Goal: Check status: Check status

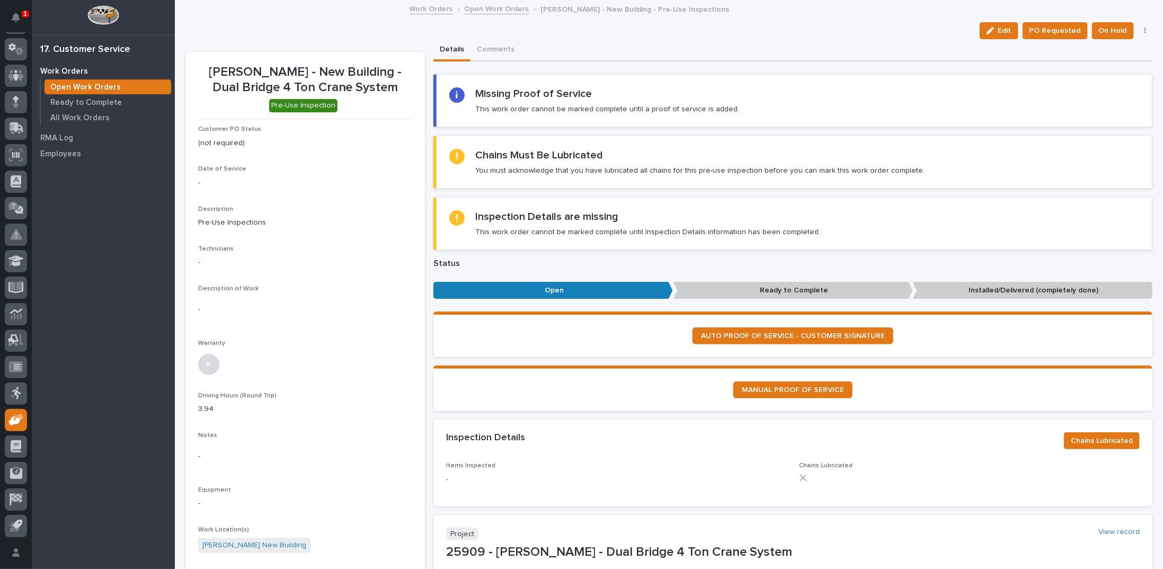
click at [482, 7] on link "Open Work Orders" at bounding box center [497, 8] width 65 height 12
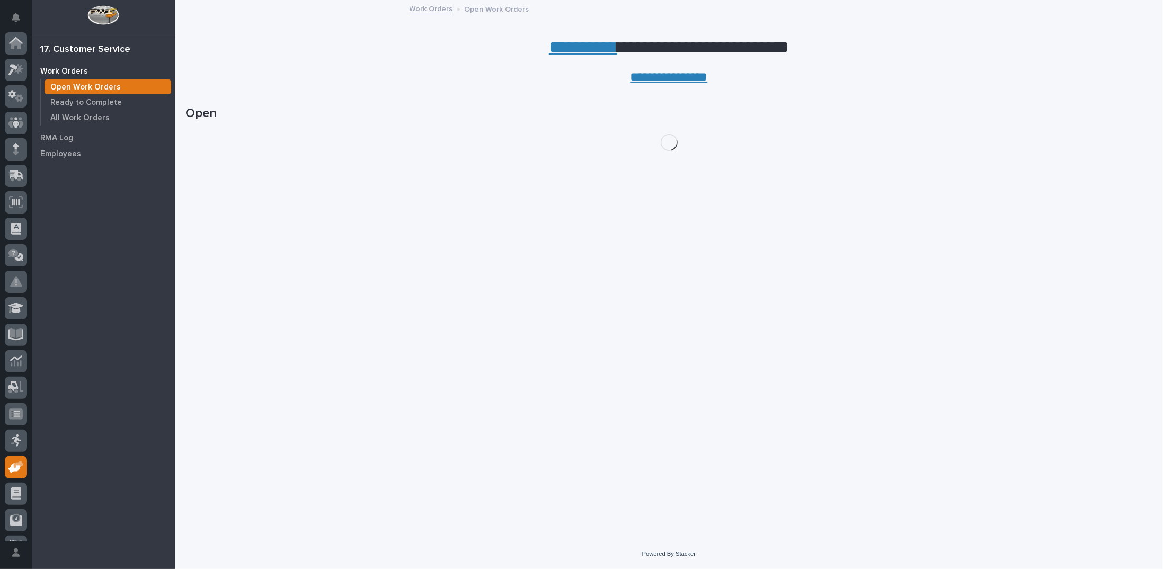
scroll to position [47, 0]
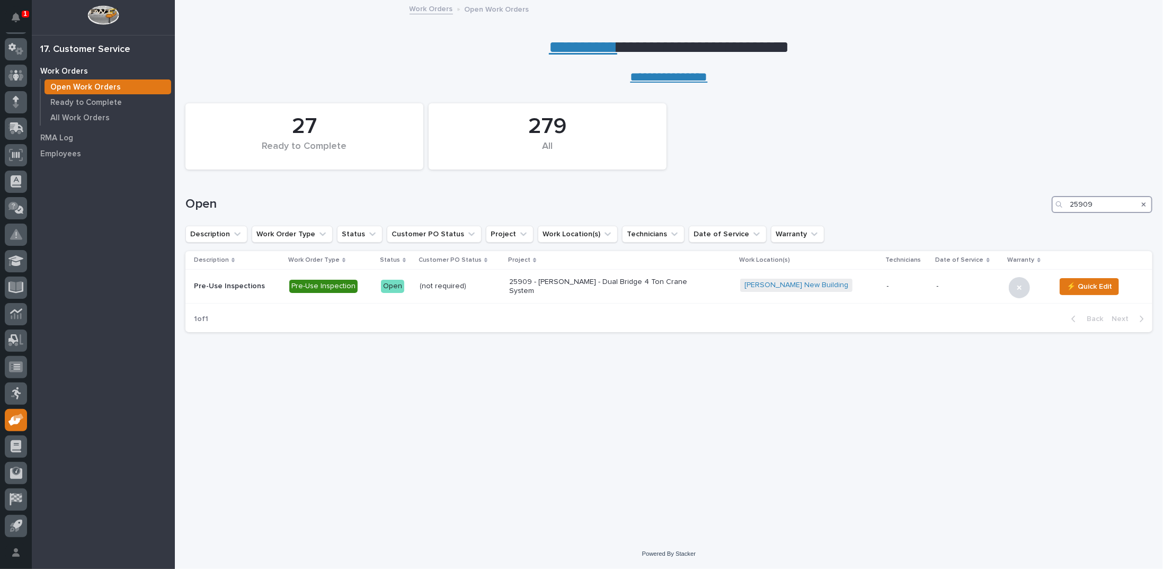
drag, startPoint x: 1096, startPoint y: 201, endPoint x: 1011, endPoint y: 205, distance: 84.8
click at [1011, 205] on div "Open 25909" at bounding box center [668, 204] width 967 height 17
type input "24532"
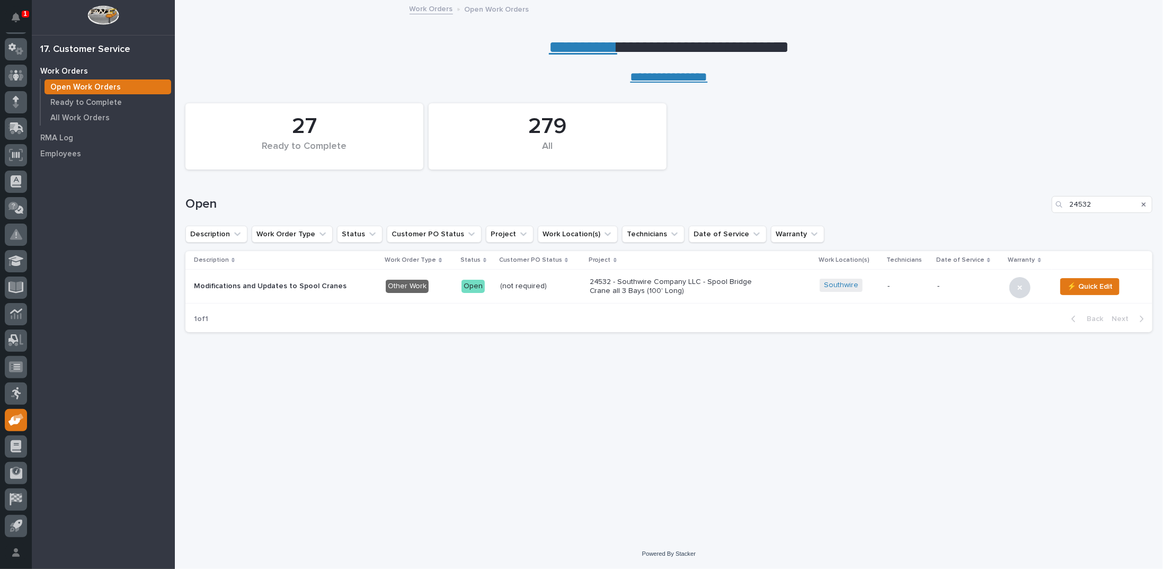
click at [599, 281] on p "24532 - Southwire Company LLC - Spool Bridge Crane all 3 Bays (100' Long)" at bounding box center [682, 287] width 185 height 18
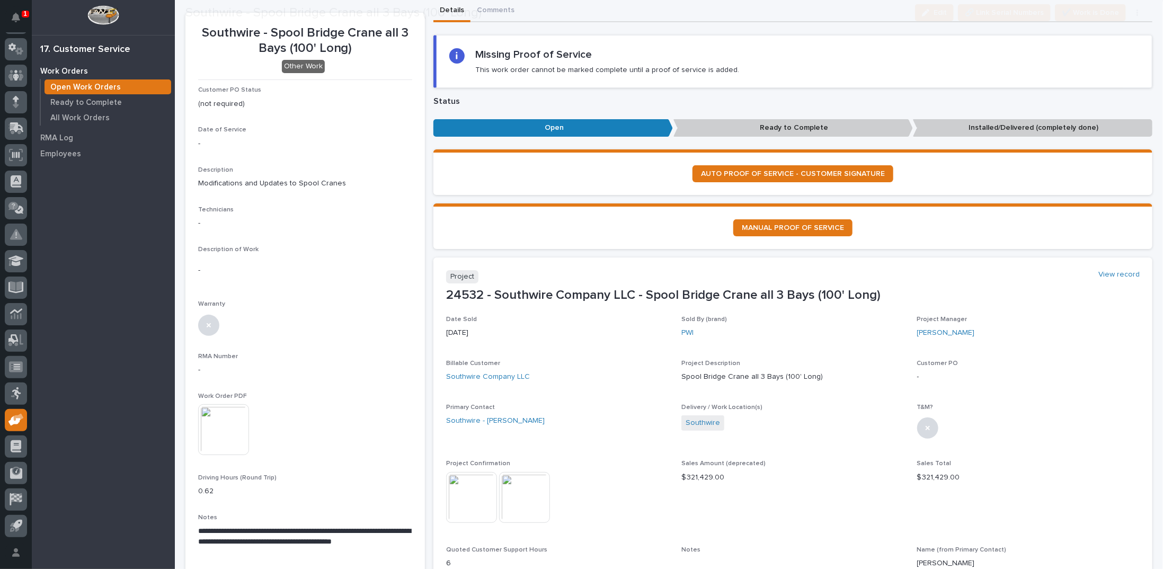
scroll to position [53, 0]
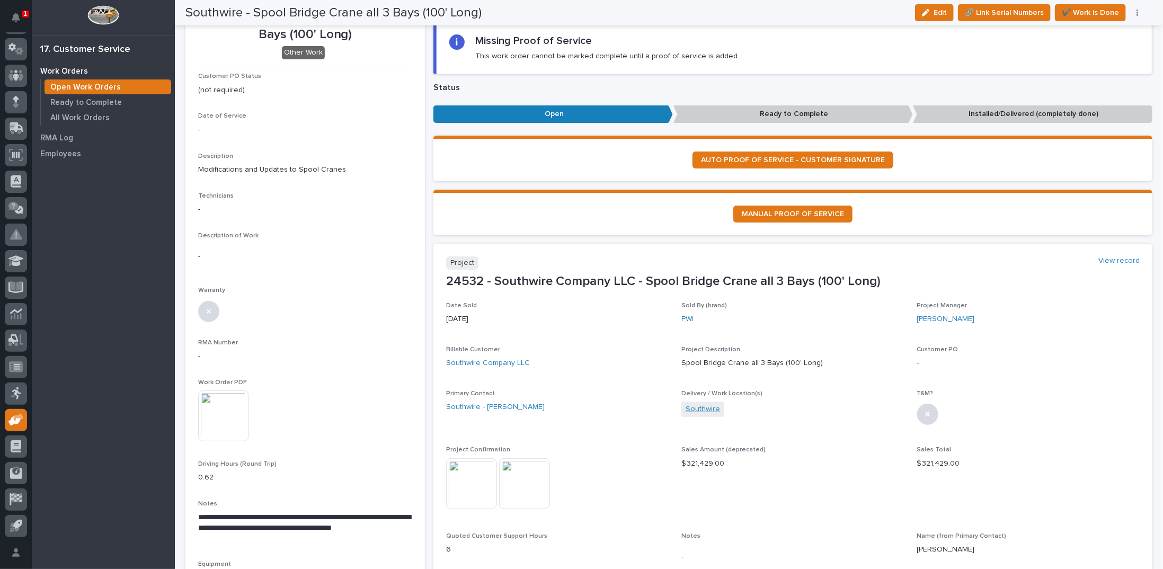
click at [698, 413] on link "Southwire" at bounding box center [703, 409] width 34 height 11
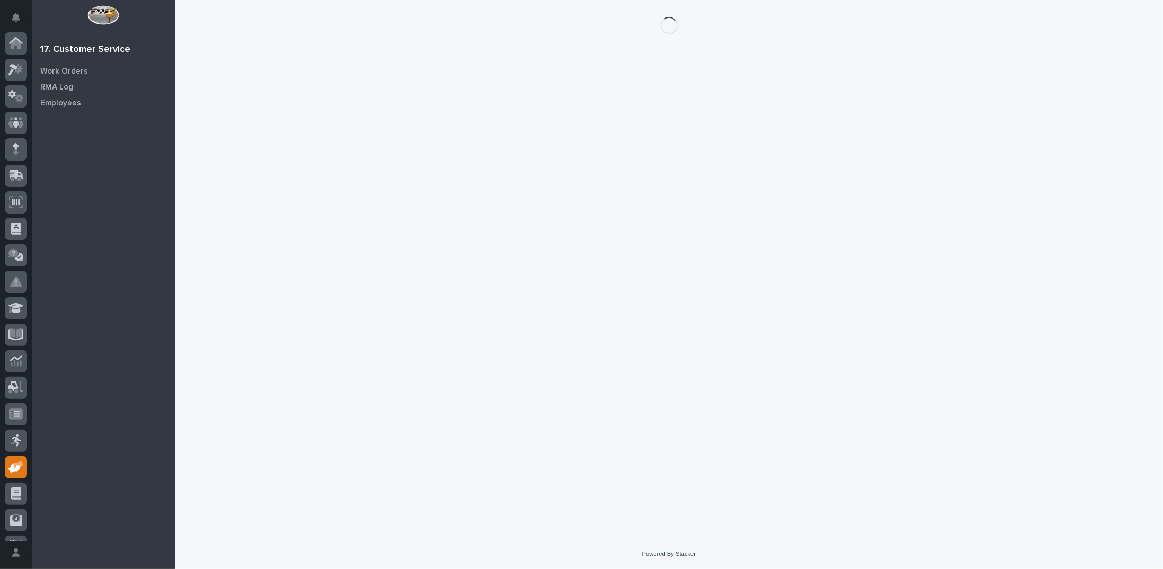
scroll to position [47, 0]
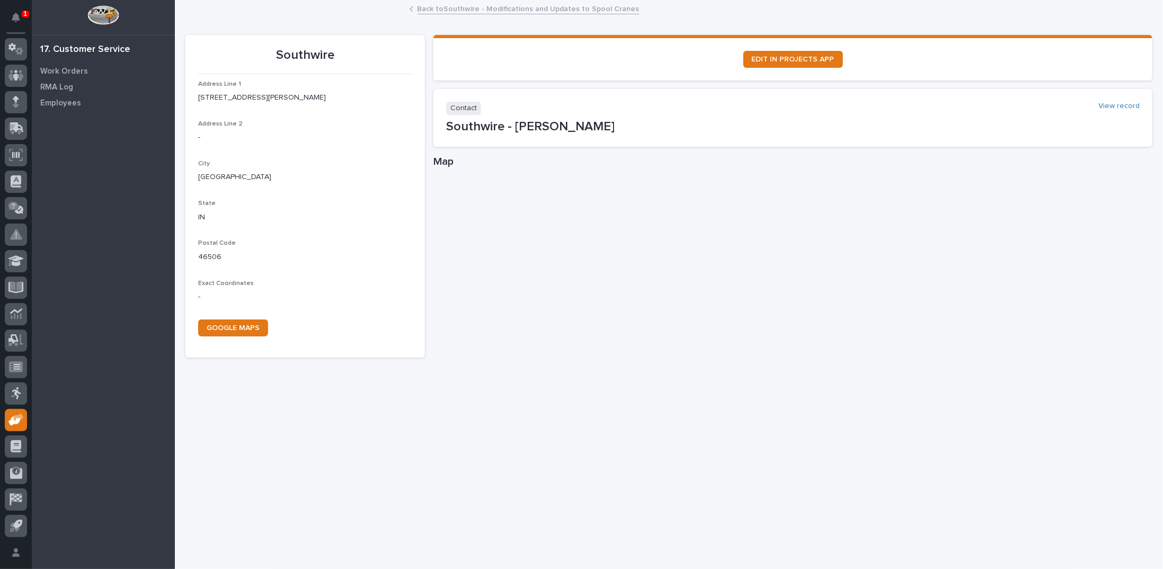
click at [468, 7] on link "Back to Southwire - Modifications and Updates to Spool Cranes" at bounding box center [528, 8] width 222 height 12
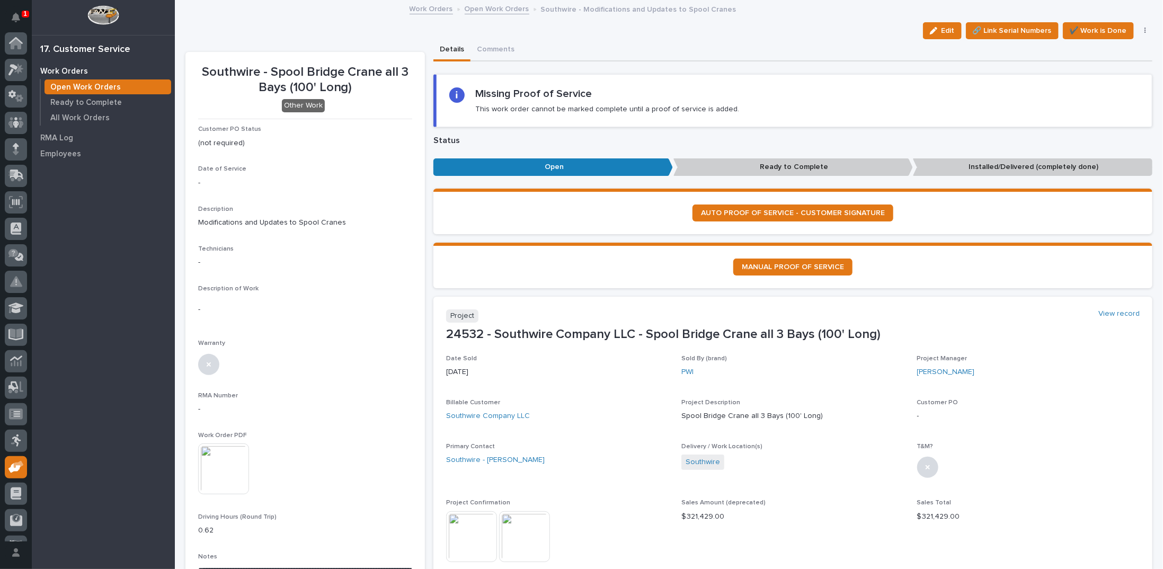
scroll to position [47, 0]
click at [531, 531] on img at bounding box center [524, 536] width 51 height 51
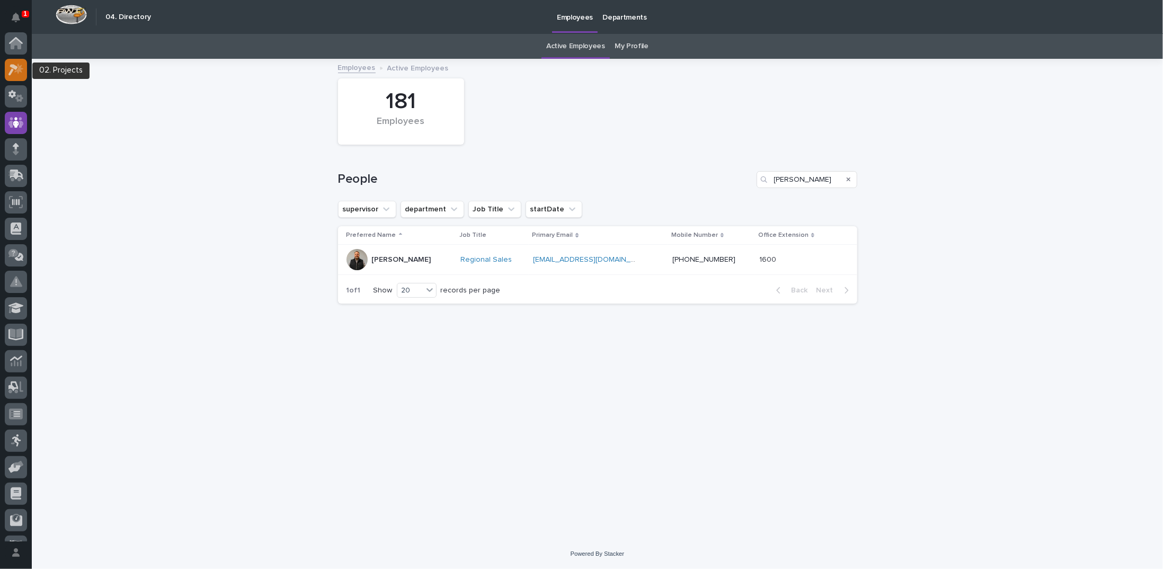
click at [17, 70] on icon at bounding box center [18, 69] width 9 height 11
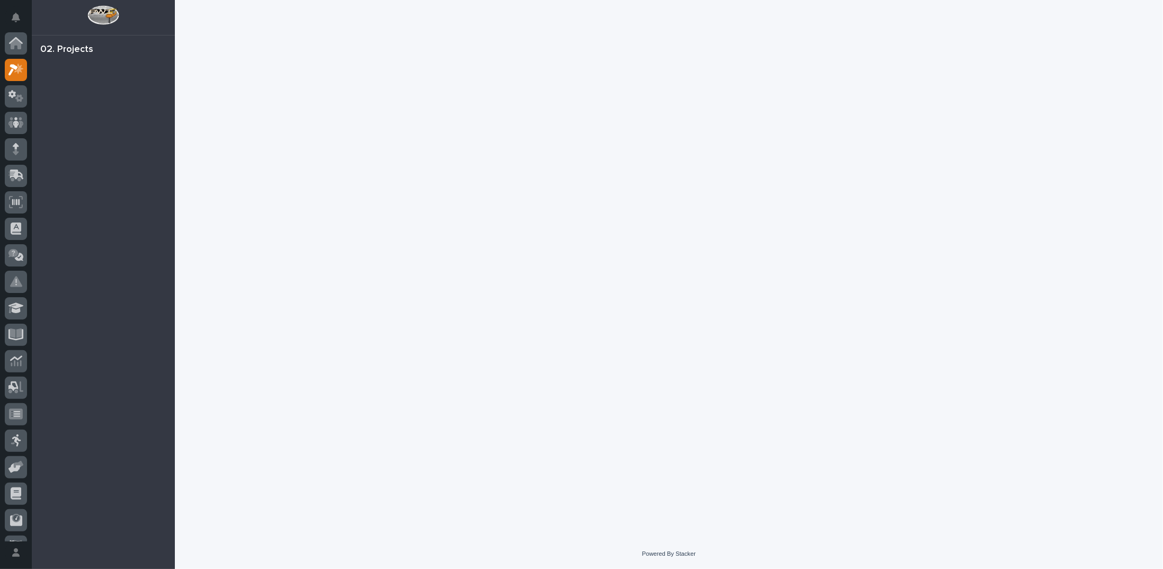
scroll to position [26, 0]
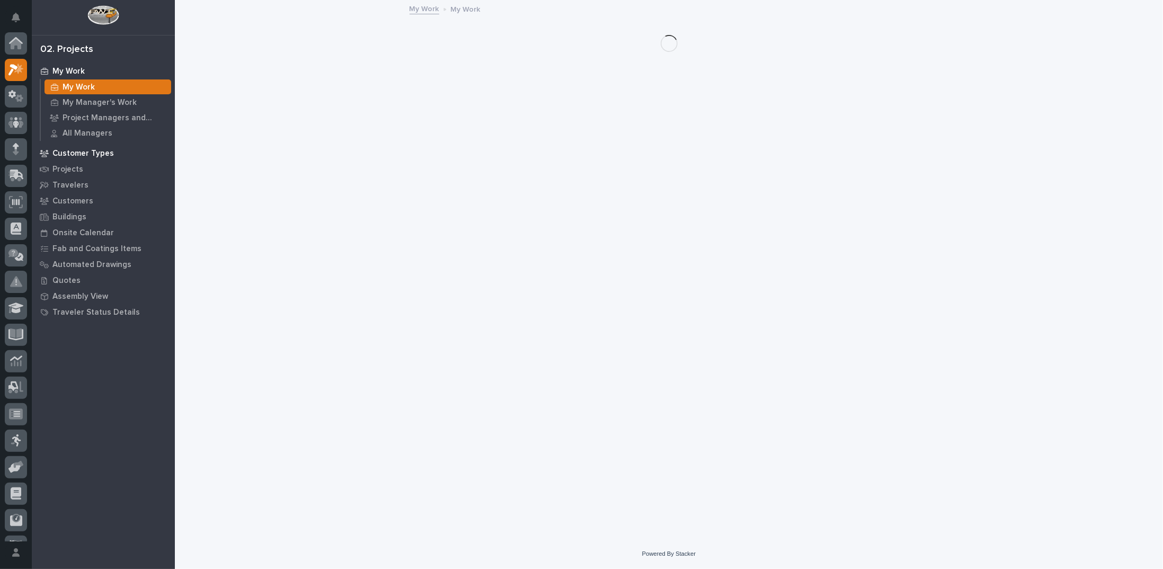
scroll to position [26, 0]
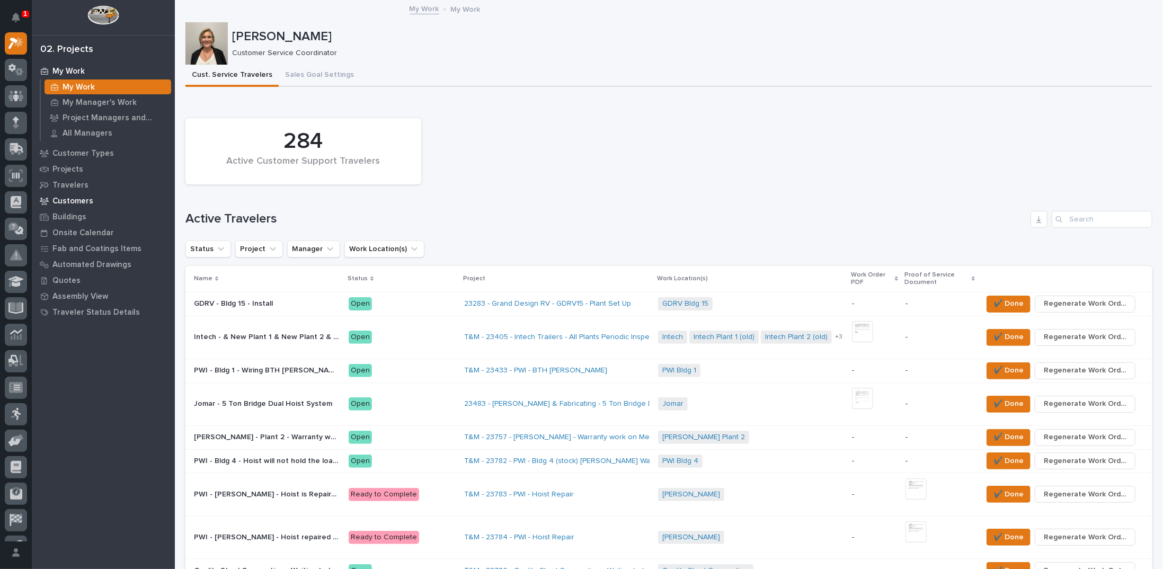
click at [66, 199] on p "Customers" at bounding box center [72, 202] width 41 height 10
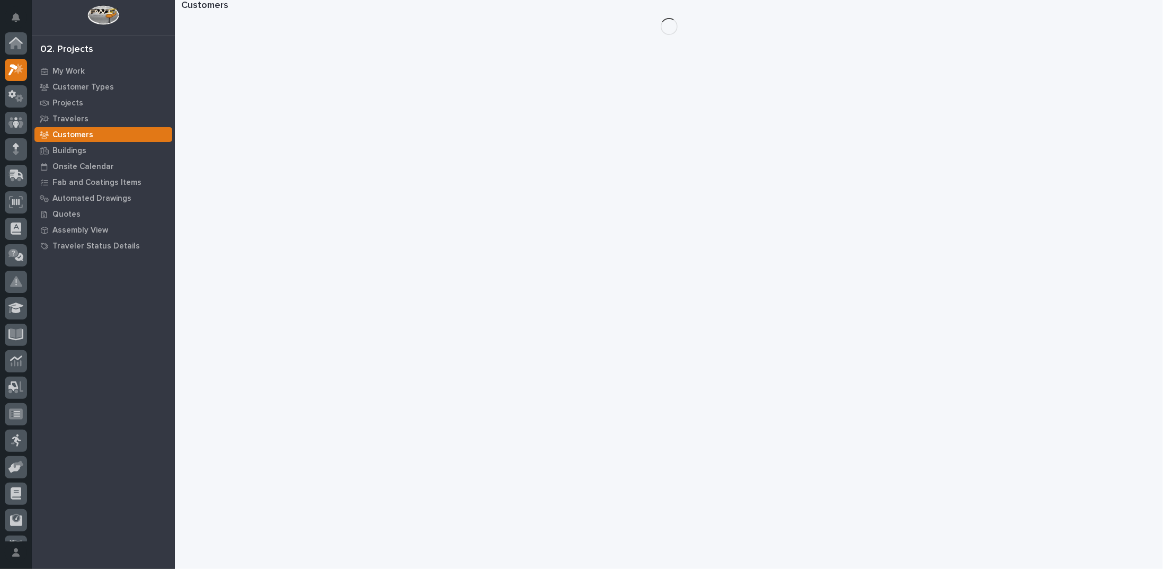
scroll to position [26, 0]
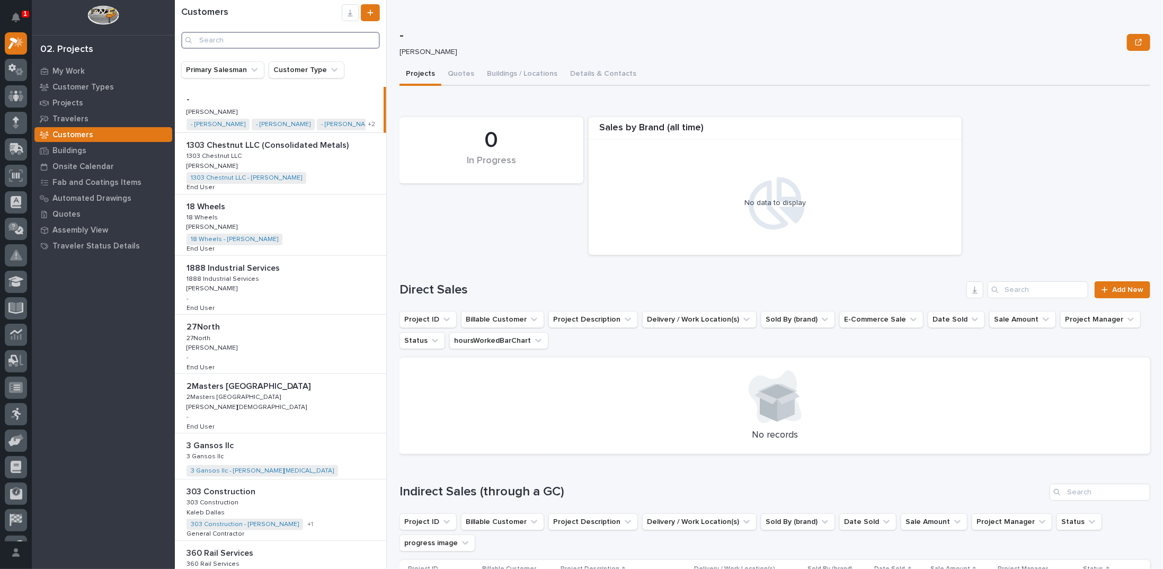
click at [236, 37] on input "Search" at bounding box center [280, 40] width 199 height 17
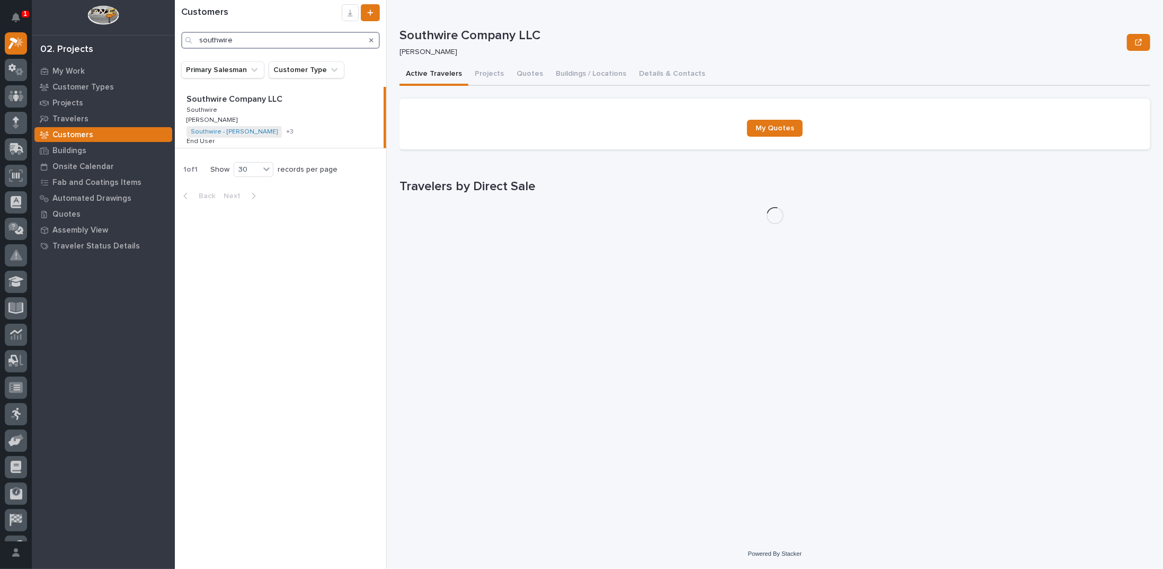
type input "southwire"
click at [240, 105] on div "Southwire Company LLC Southwire Company LLC Southwire Southwire [PERSON_NAME] […" at bounding box center [279, 117] width 209 height 61
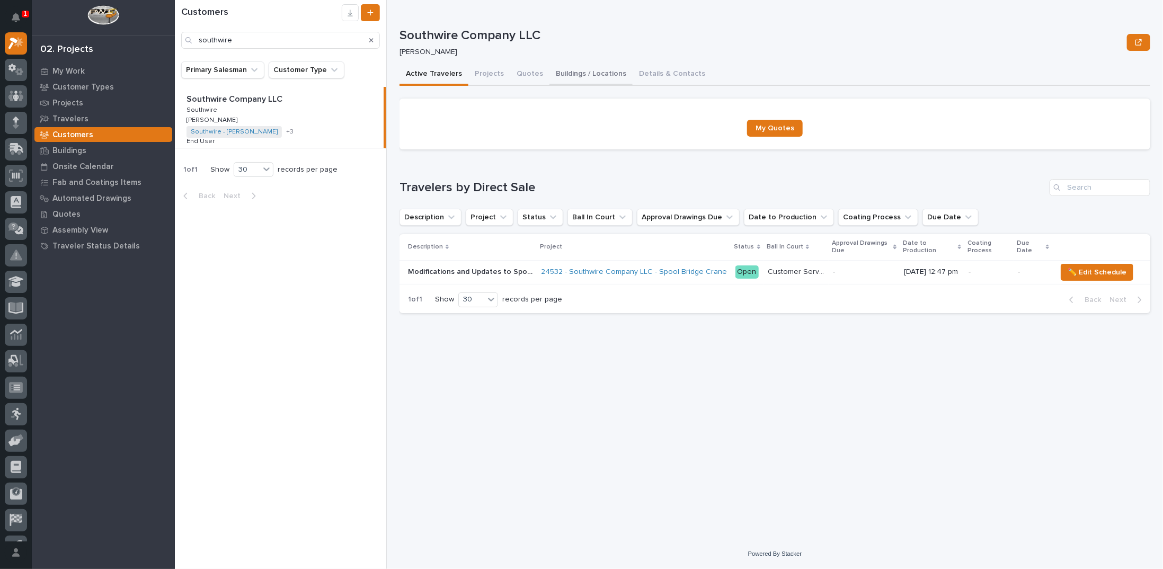
click at [583, 75] on button "Buildings / Locations" at bounding box center [590, 75] width 83 height 22
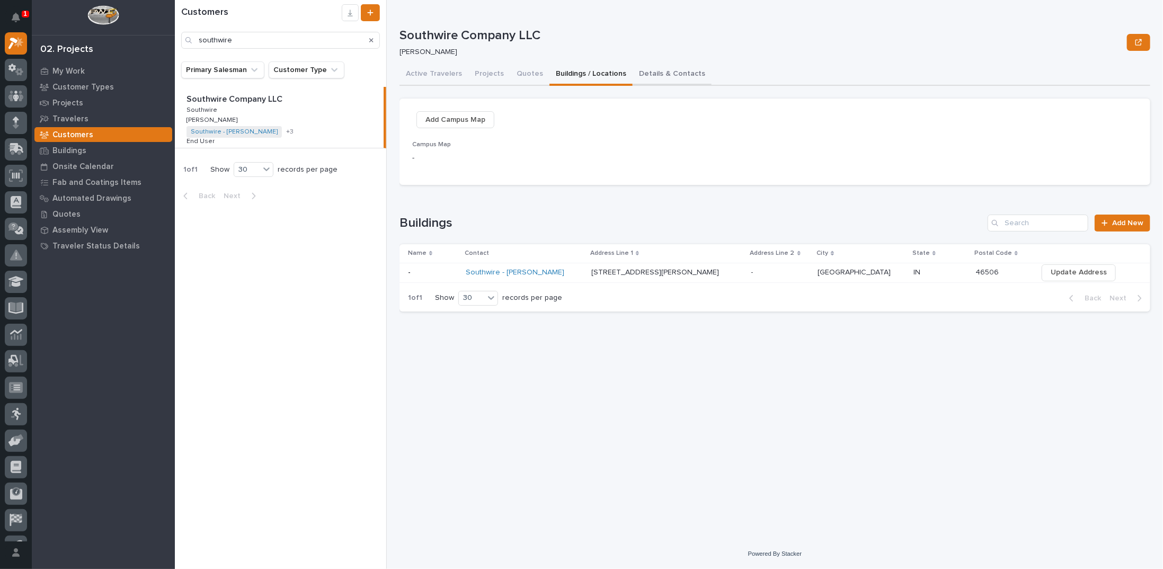
click at [637, 73] on button "Details & Contacts" at bounding box center [672, 75] width 79 height 22
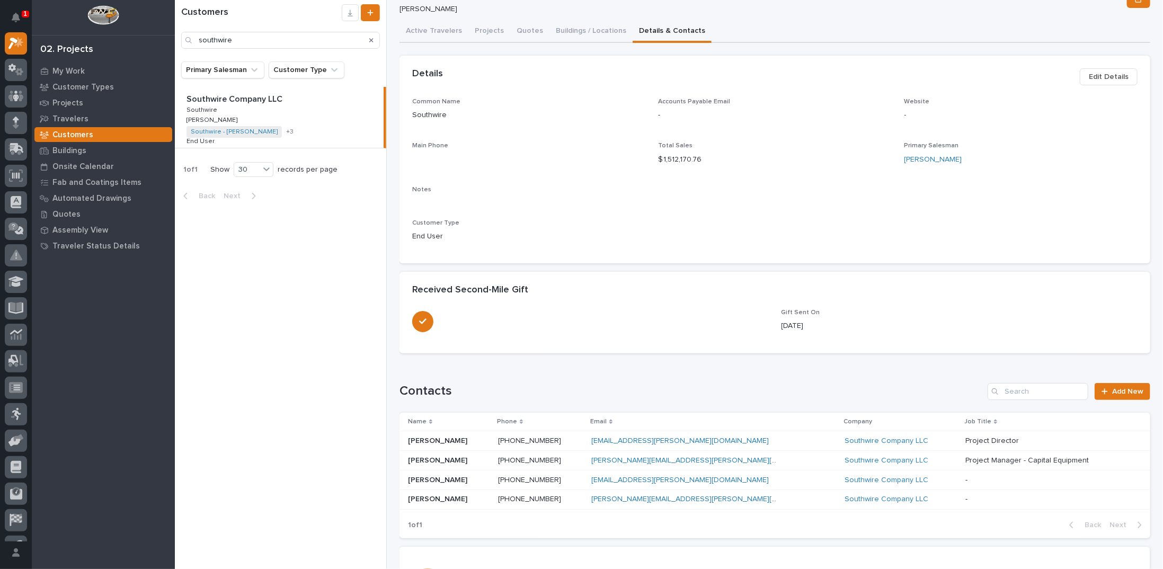
scroll to position [135, 0]
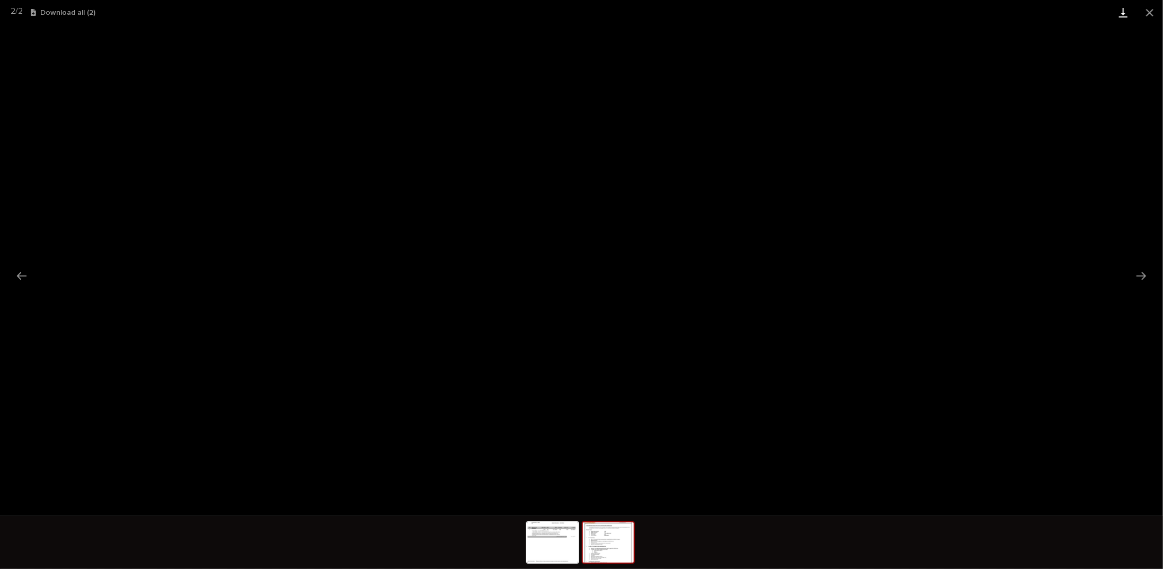
scroll to position [47, 0]
click at [1150, 12] on button "Close gallery" at bounding box center [1149, 12] width 26 height 25
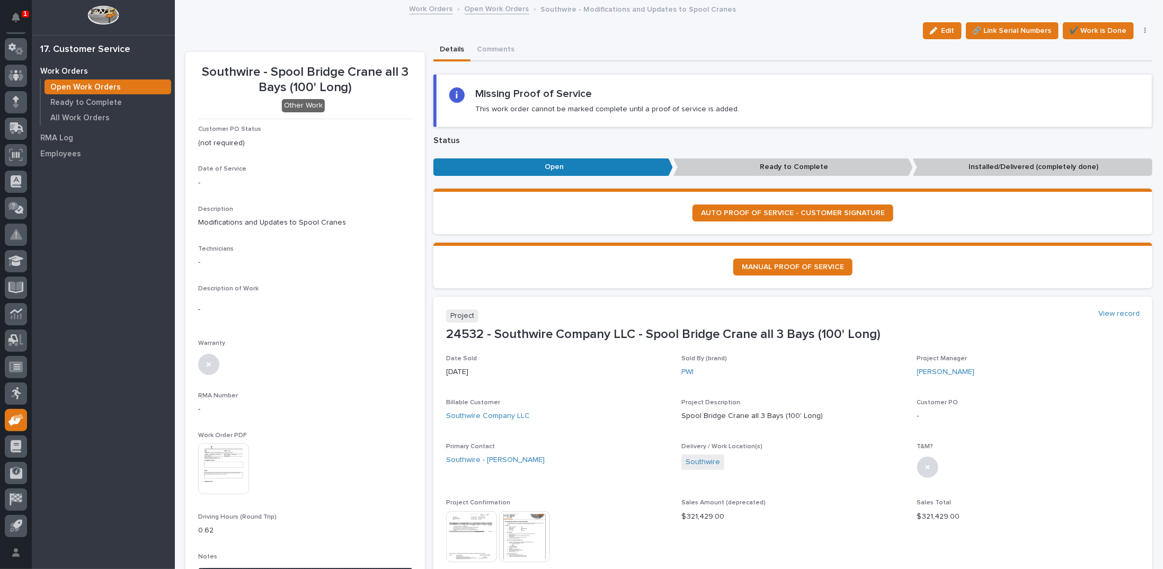
click at [485, 7] on link "Open Work Orders" at bounding box center [497, 8] width 65 height 12
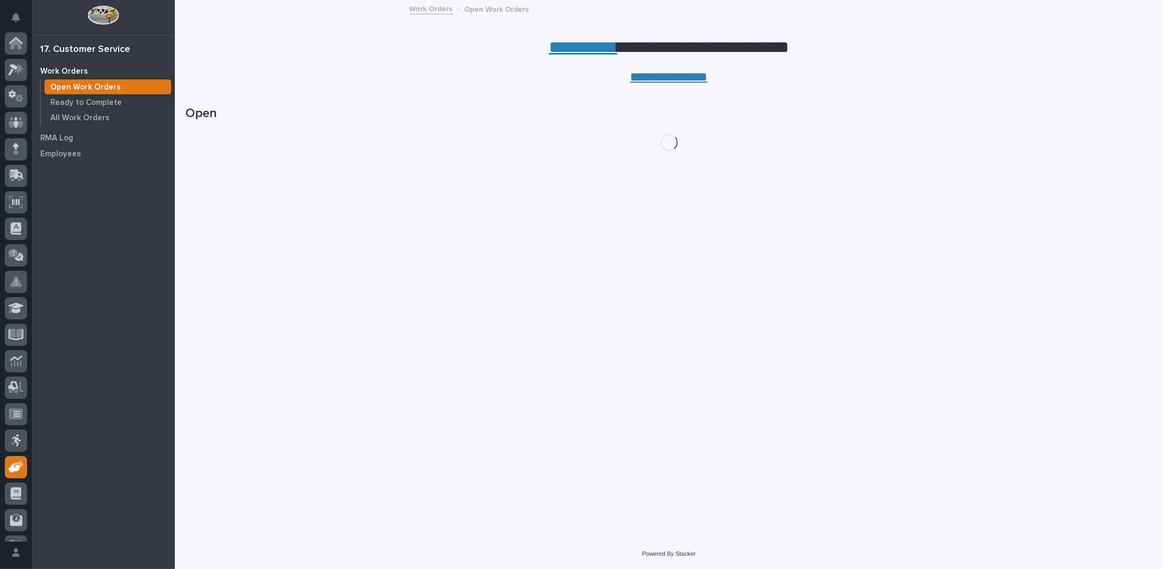
scroll to position [47, 0]
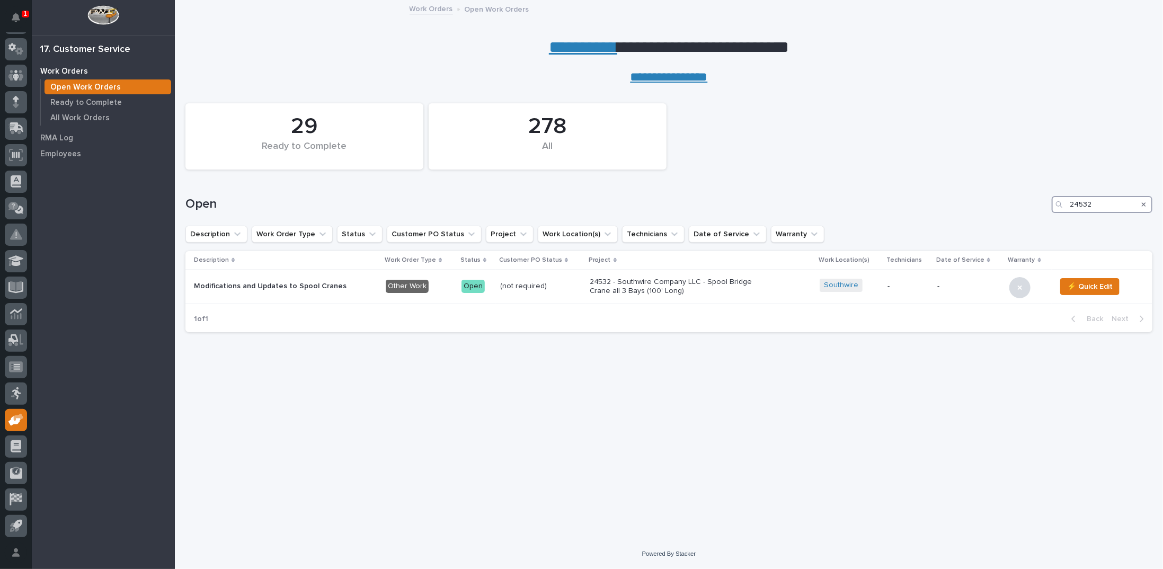
drag, startPoint x: 1104, startPoint y: 201, endPoint x: 963, endPoint y: 200, distance: 140.9
click at [965, 200] on div "Open 24532" at bounding box center [668, 204] width 967 height 17
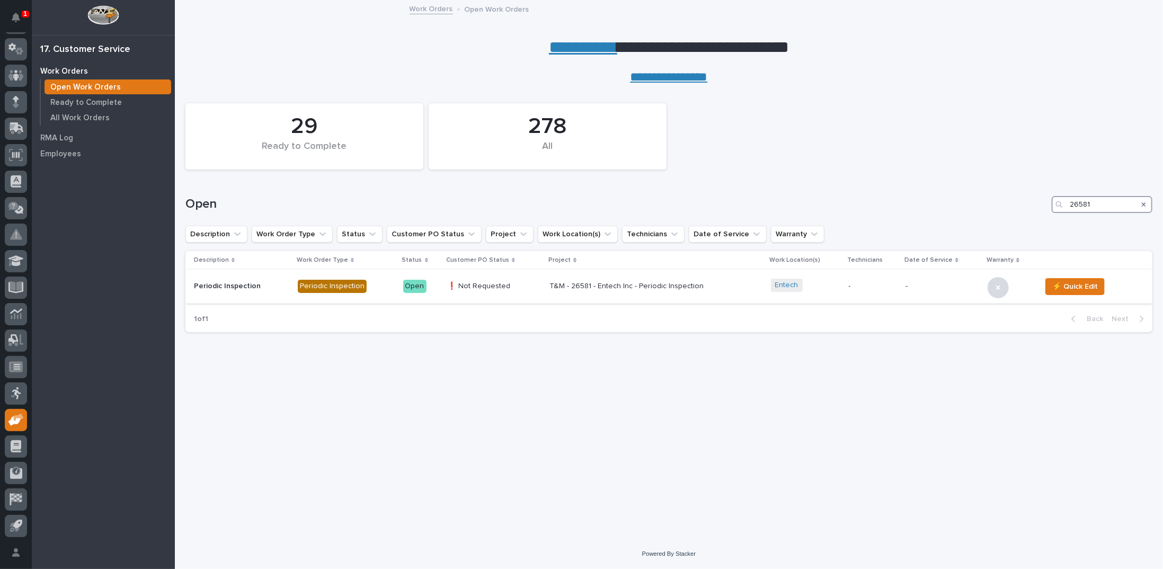
type input "26581"
click at [635, 288] on p "T&M - 26581 - Entech Inc - Periodic Inspection" at bounding box center [641, 286] width 185 height 9
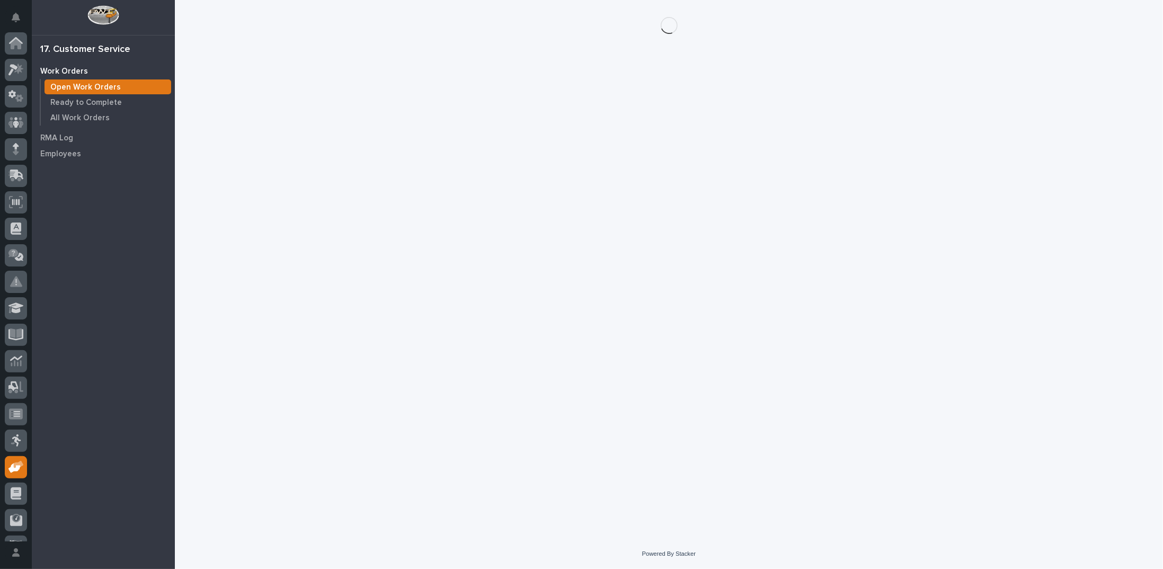
scroll to position [47, 0]
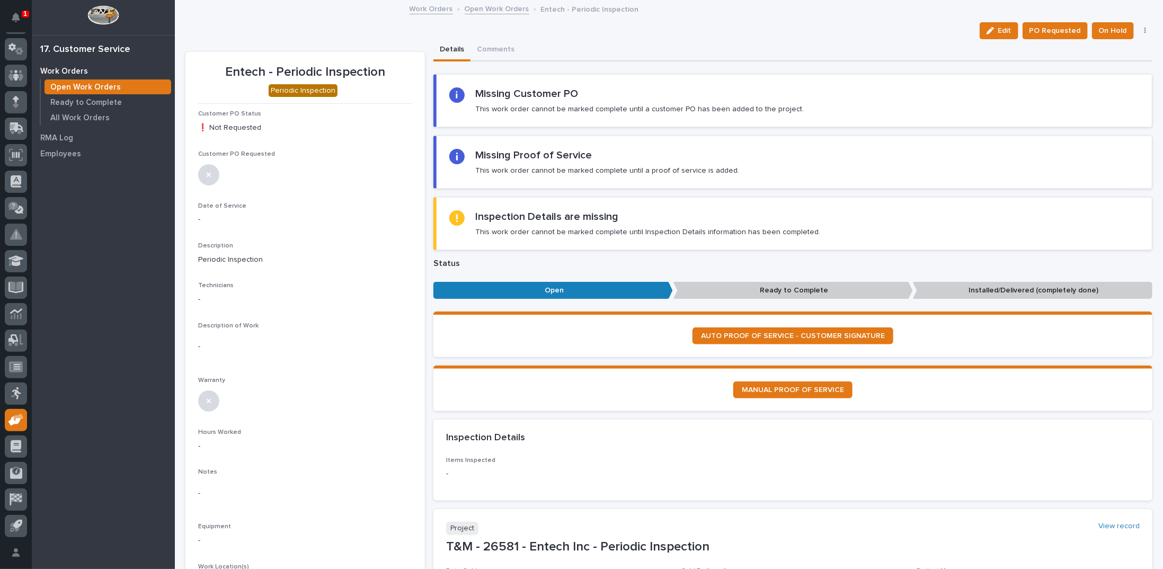
click at [479, 6] on link "Open Work Orders" at bounding box center [497, 8] width 65 height 12
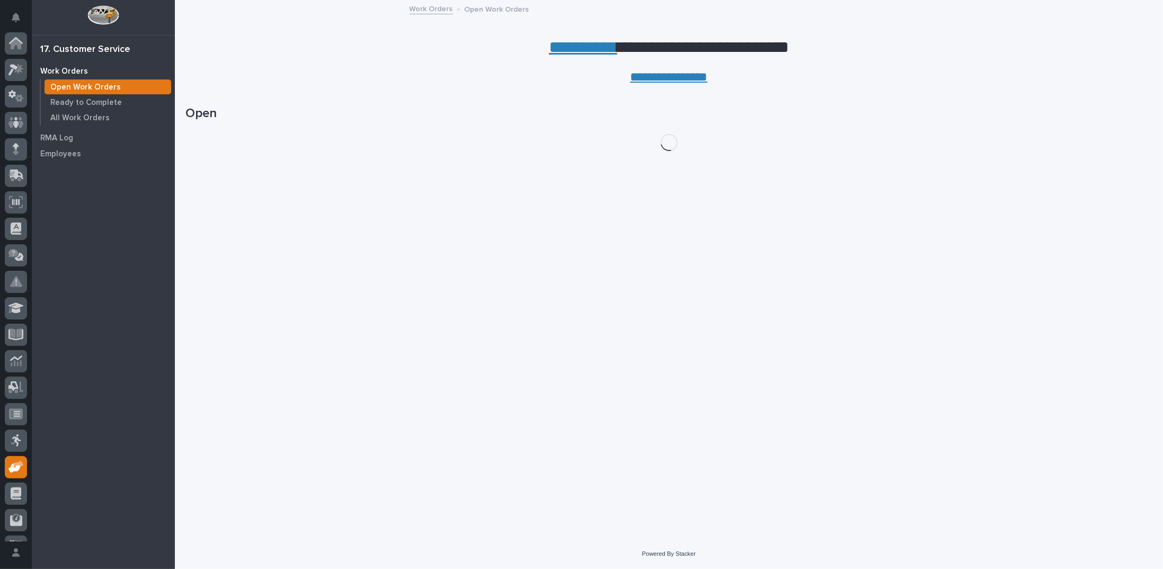
scroll to position [47, 0]
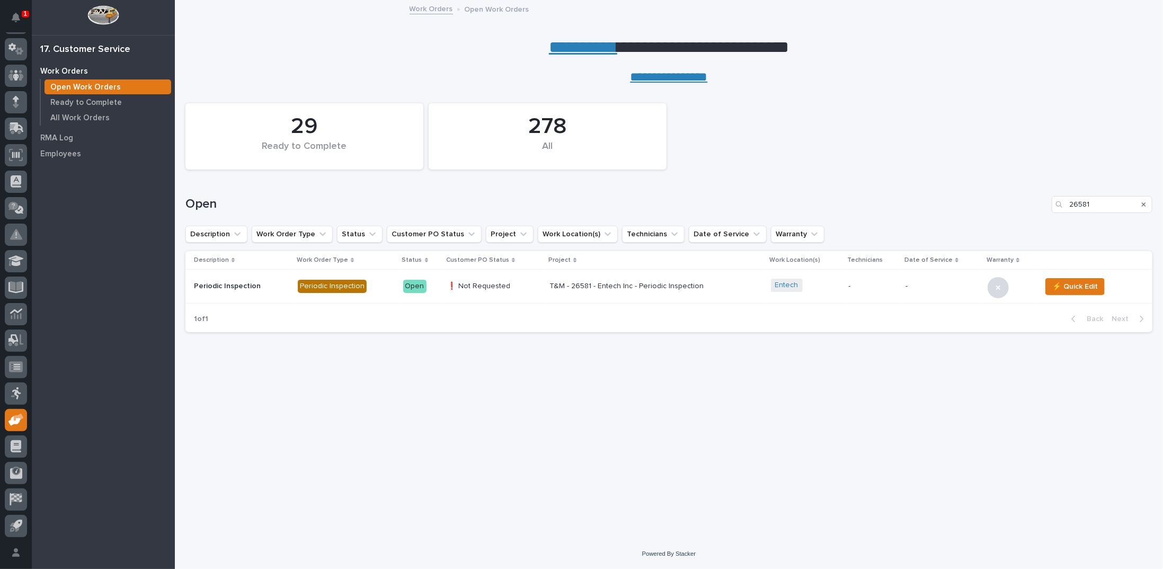
click at [1144, 206] on icon "Search" at bounding box center [1144, 204] width 4 height 6
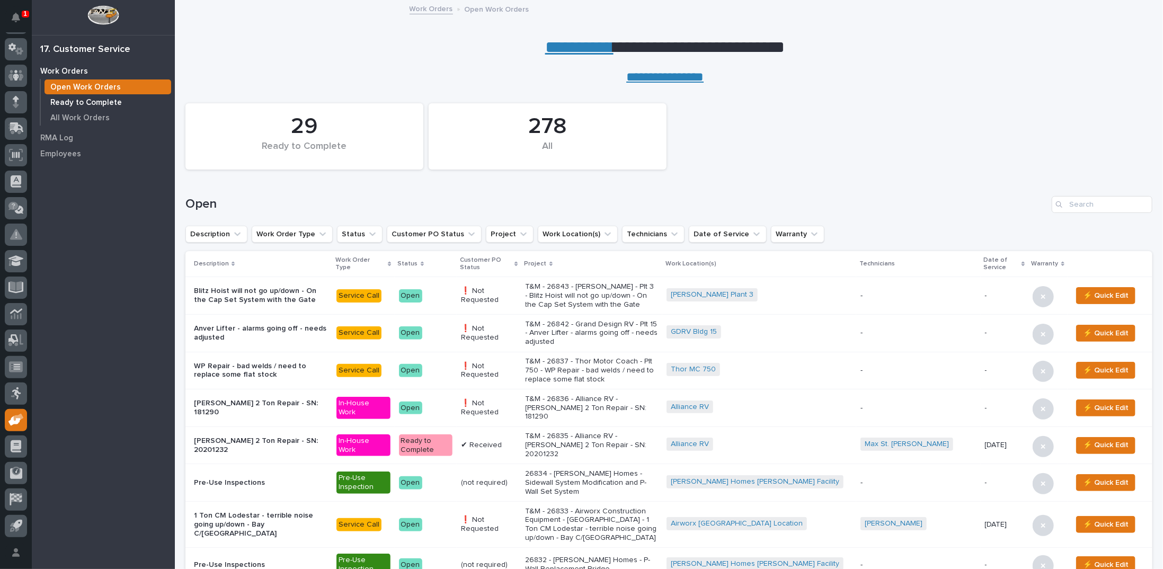
click at [105, 101] on p "Ready to Complete" at bounding box center [86, 103] width 72 height 10
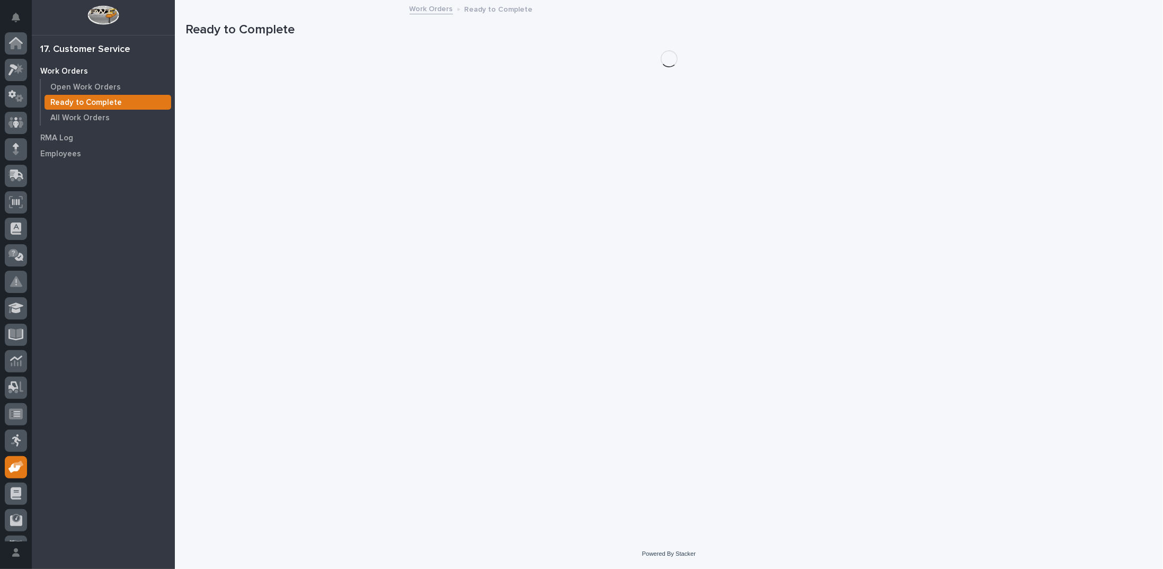
scroll to position [47, 0]
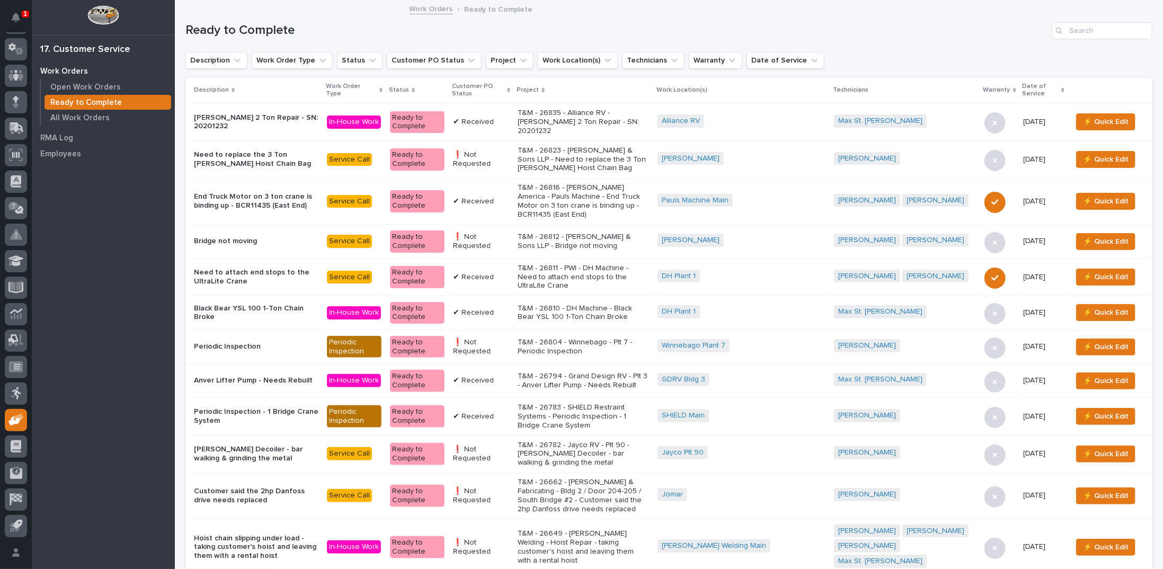
click at [510, 88] on icon at bounding box center [508, 89] width 3 height 5
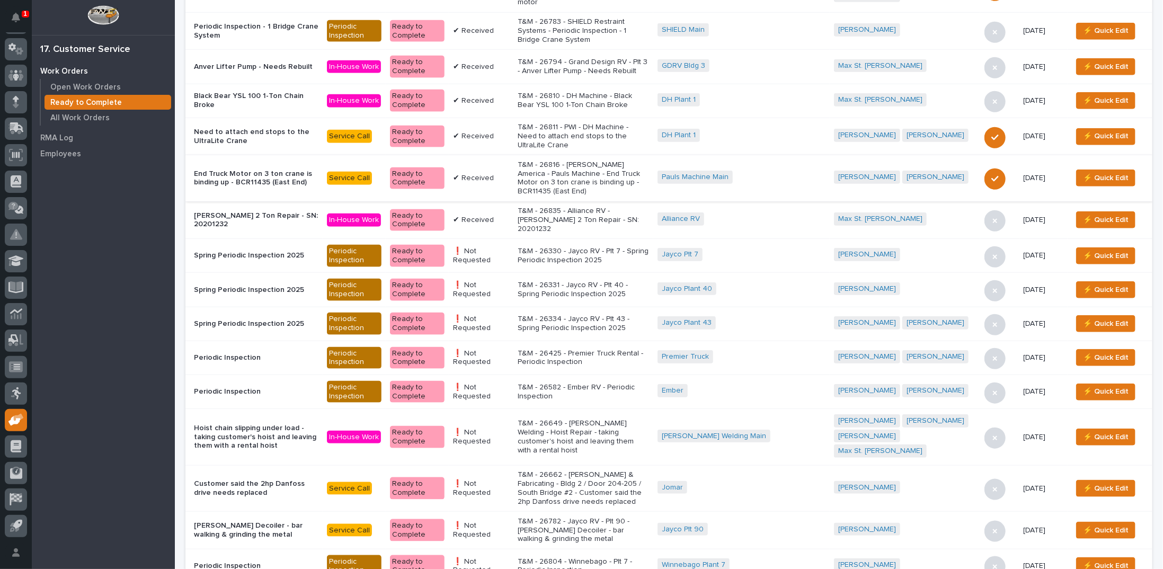
scroll to position [583, 0]
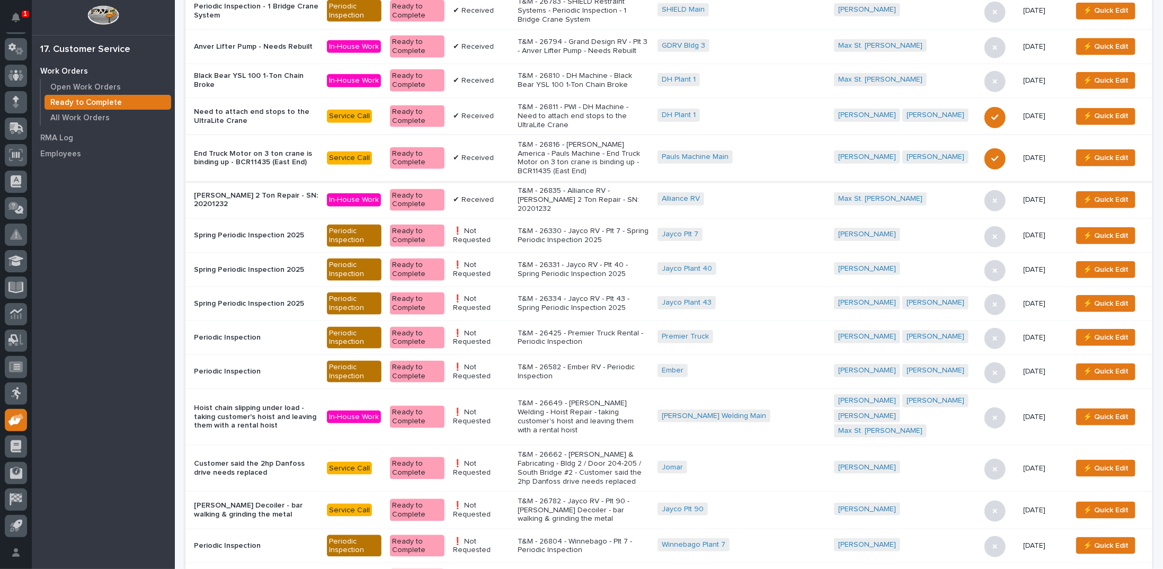
click at [599, 363] on p "T&M - 26582 - Ember RV - Periodic Inspection" at bounding box center [583, 372] width 131 height 18
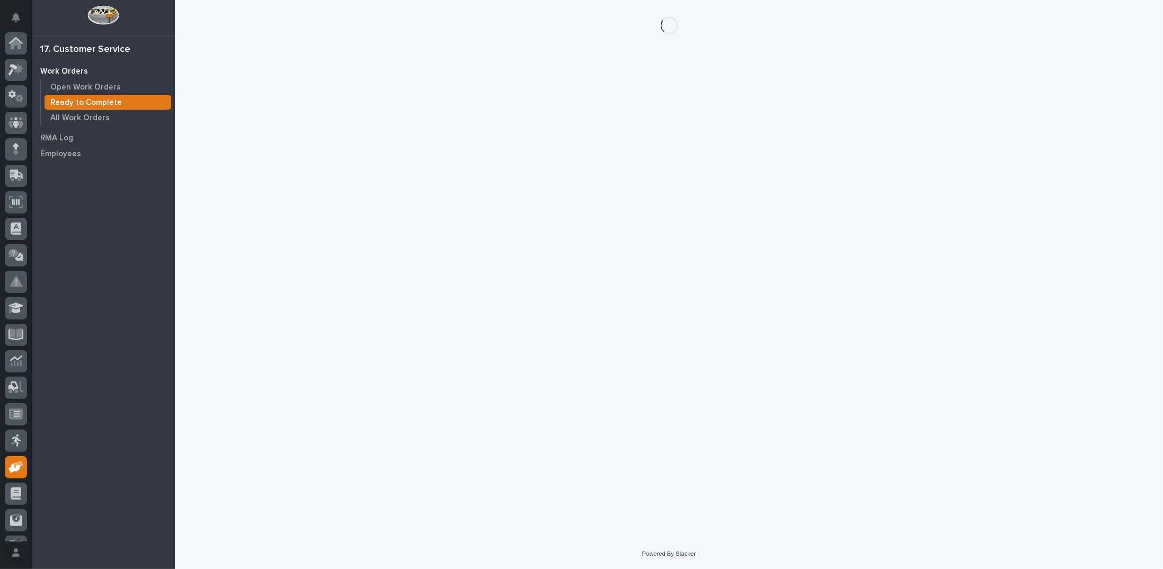
scroll to position [47, 0]
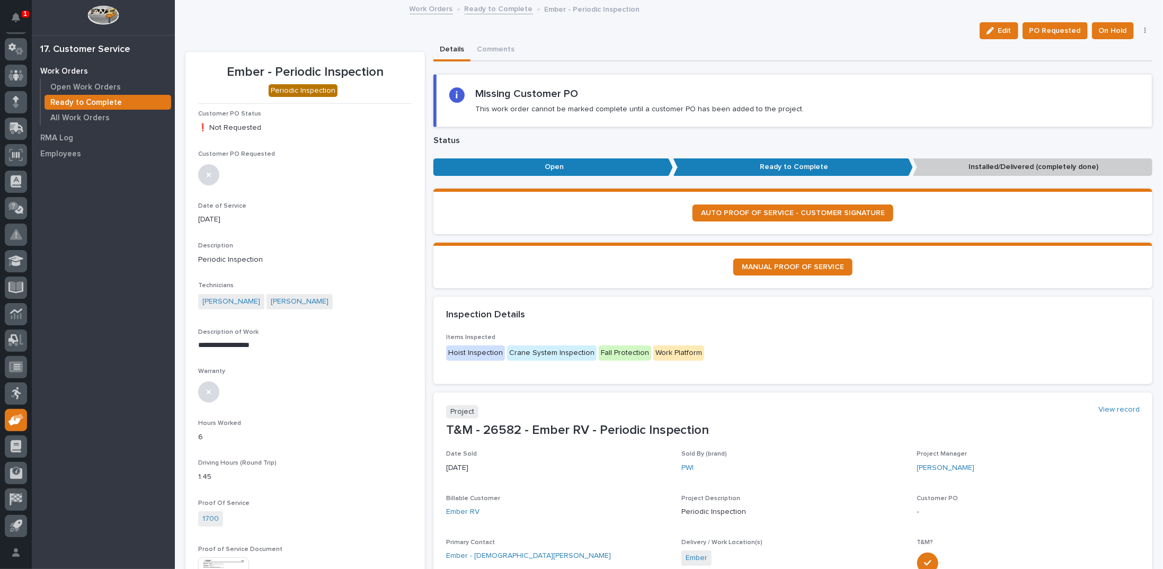
click at [1144, 31] on icon "button" at bounding box center [1145, 30] width 2 height 7
click at [1087, 65] on span "Regenerate PDF" at bounding box center [1111, 69] width 57 height 13
click at [229, 458] on img at bounding box center [223, 457] width 51 height 51
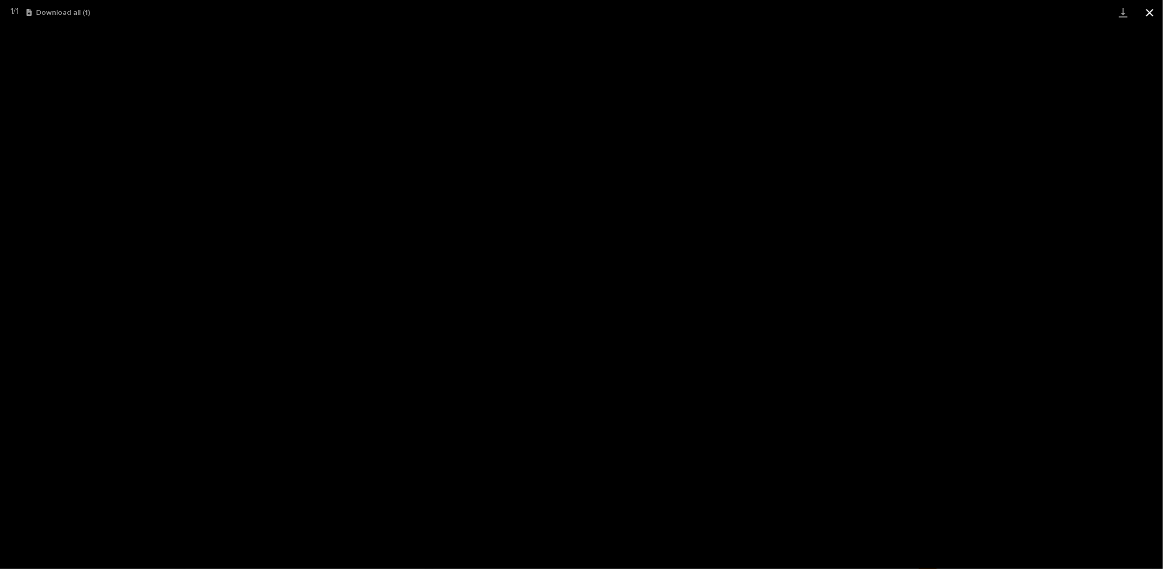
click at [1146, 14] on button "Close gallery" at bounding box center [1149, 12] width 26 height 25
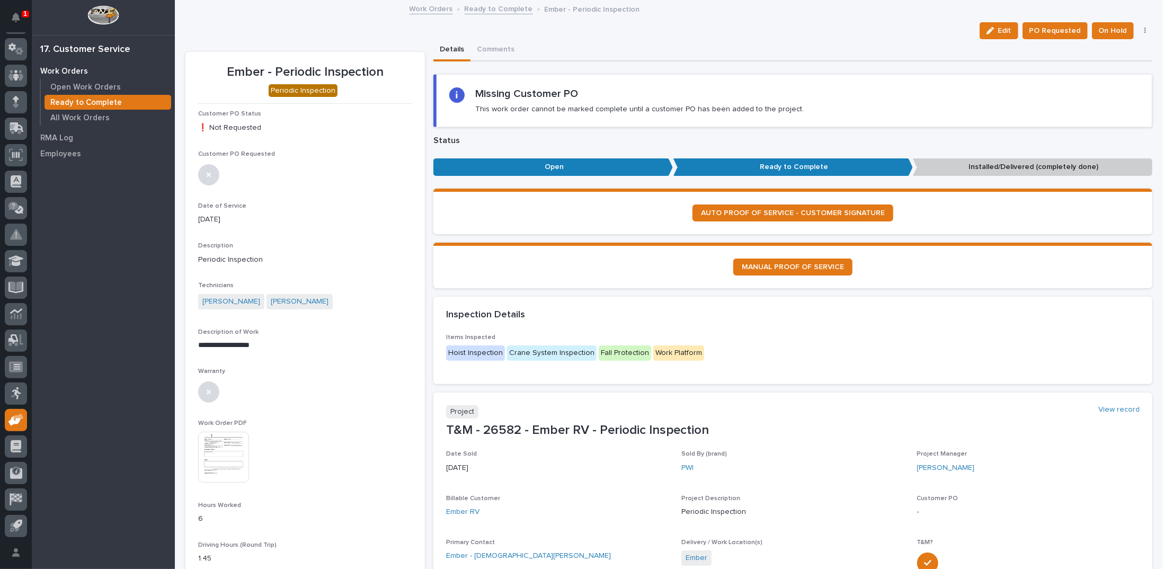
click at [499, 9] on link "Ready to Complete" at bounding box center [499, 8] width 68 height 12
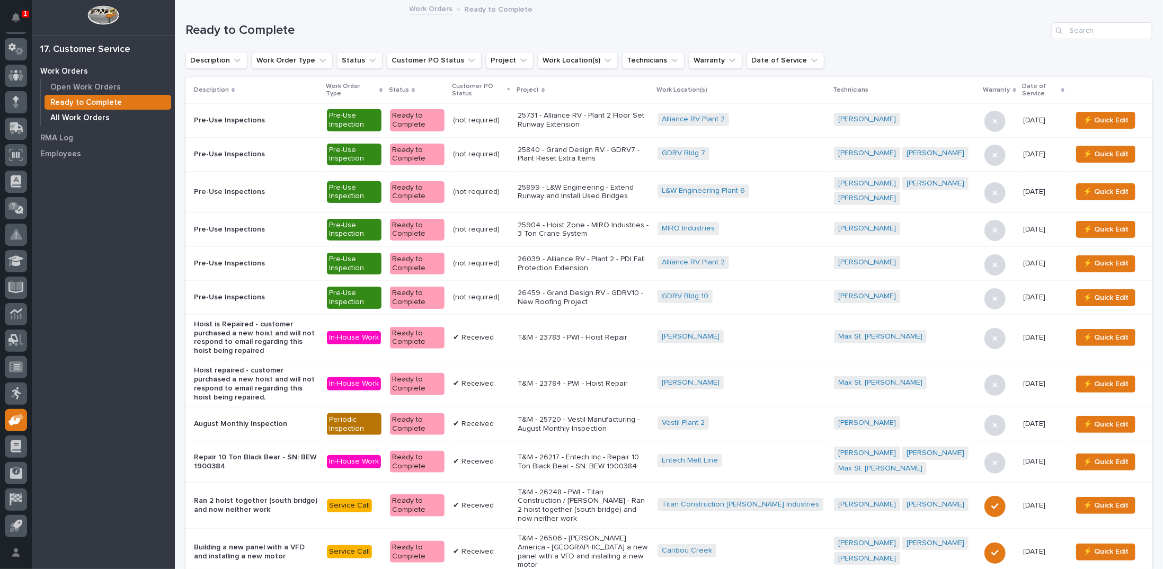
click at [60, 117] on p "All Work Orders" at bounding box center [79, 118] width 59 height 10
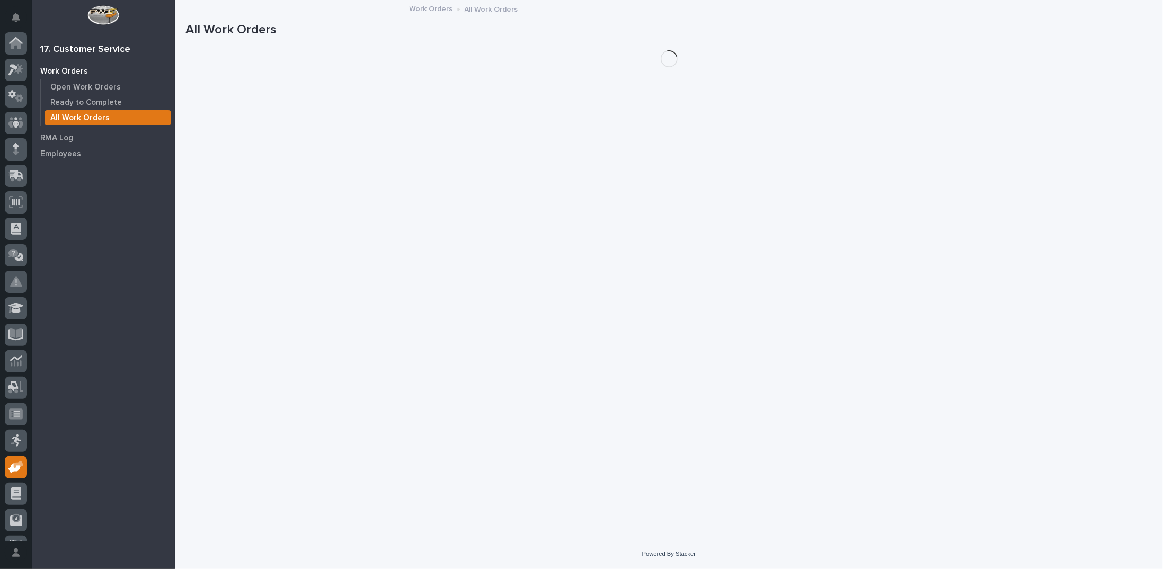
scroll to position [47, 0]
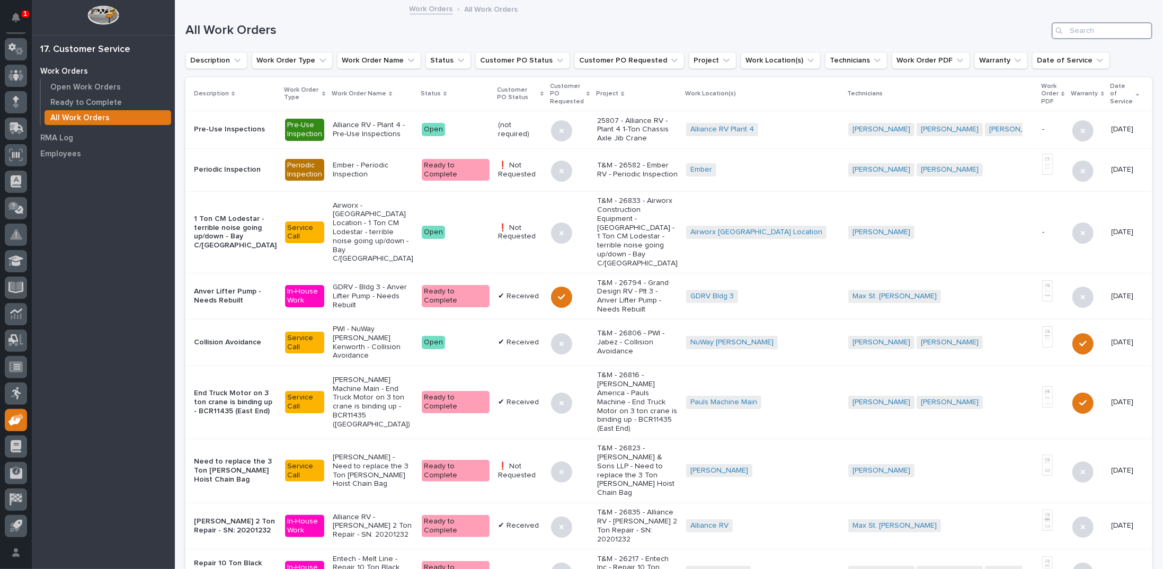
click at [1089, 28] on input "Search" at bounding box center [1102, 30] width 101 height 17
type input "26584"
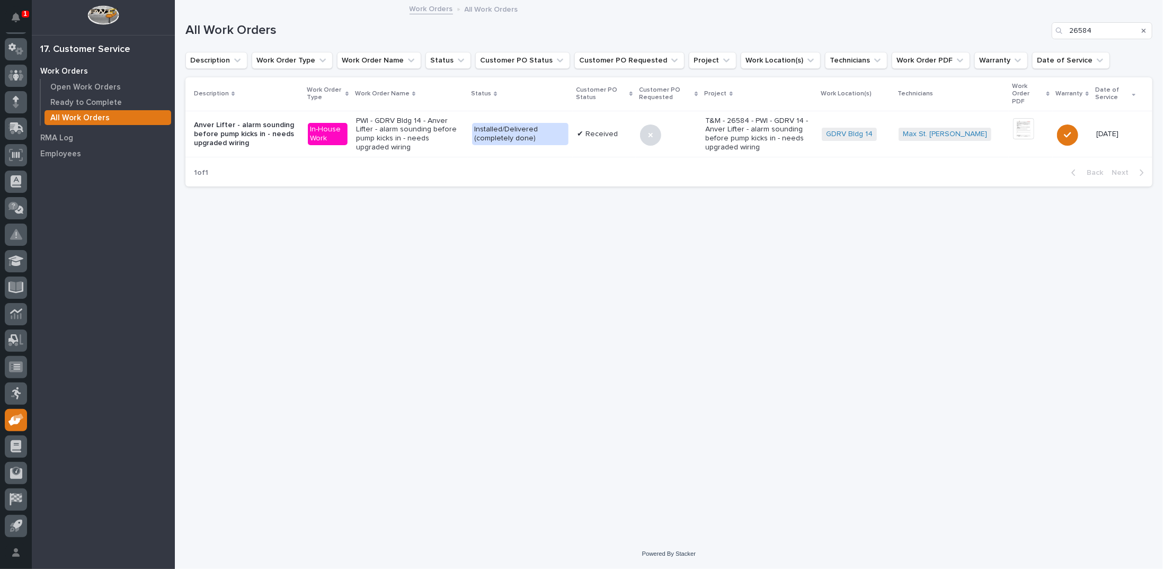
click at [442, 121] on p "PWI - GDRV Bldg 14 - Anver Lifter - alarm sounding before pump kicks in - needs…" at bounding box center [410, 134] width 108 height 35
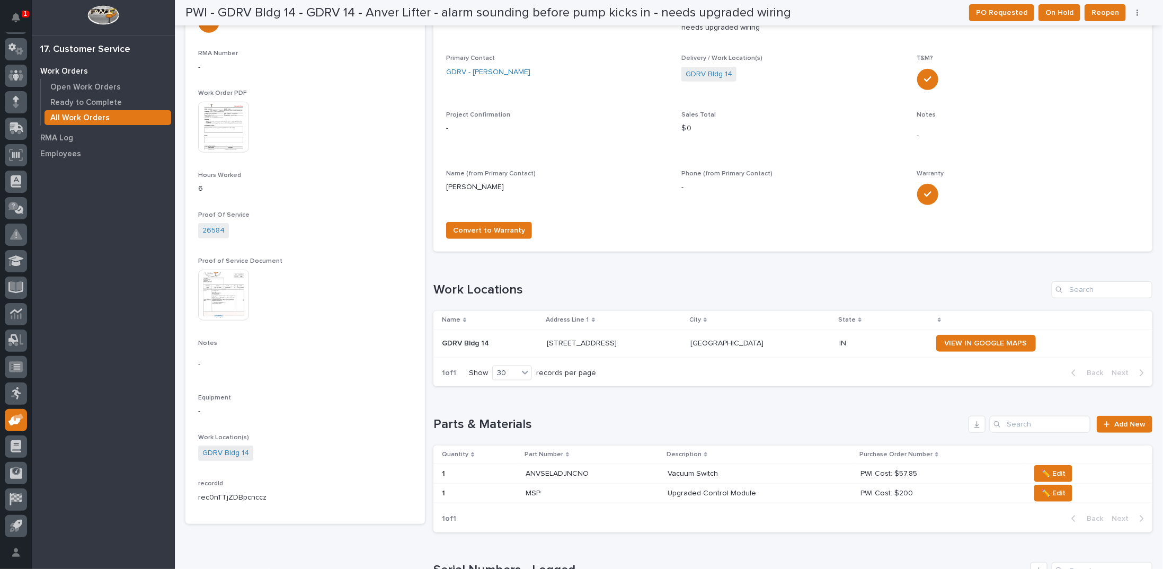
scroll to position [477, 0]
